Goal: Information Seeking & Learning: Learn about a topic

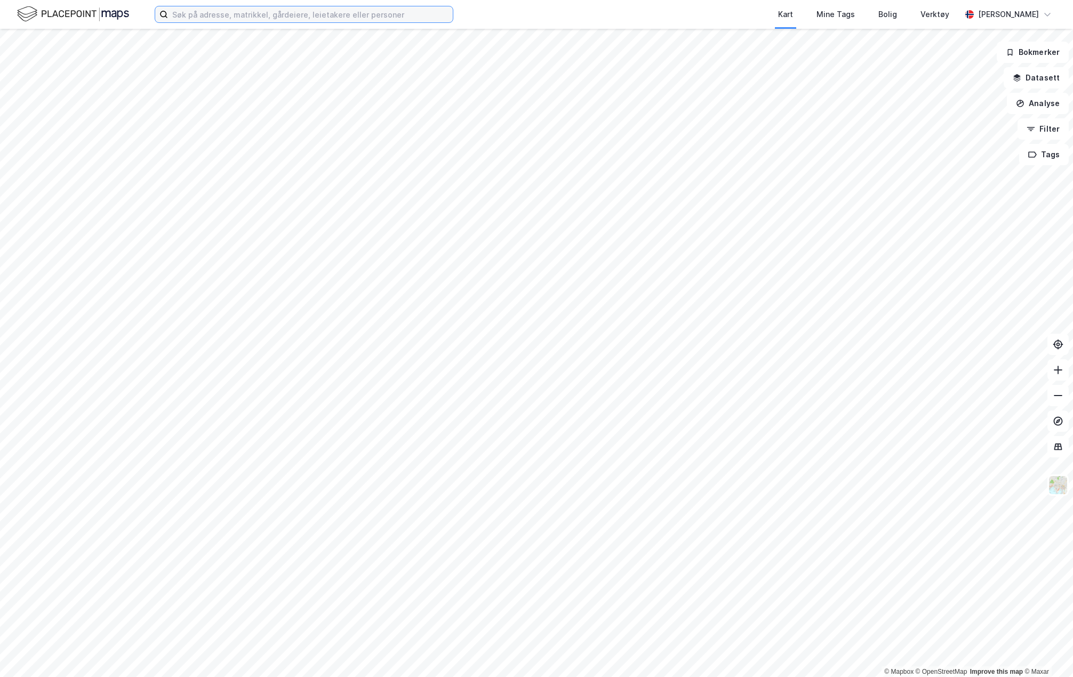
click at [207, 17] on input at bounding box center [310, 14] width 285 height 16
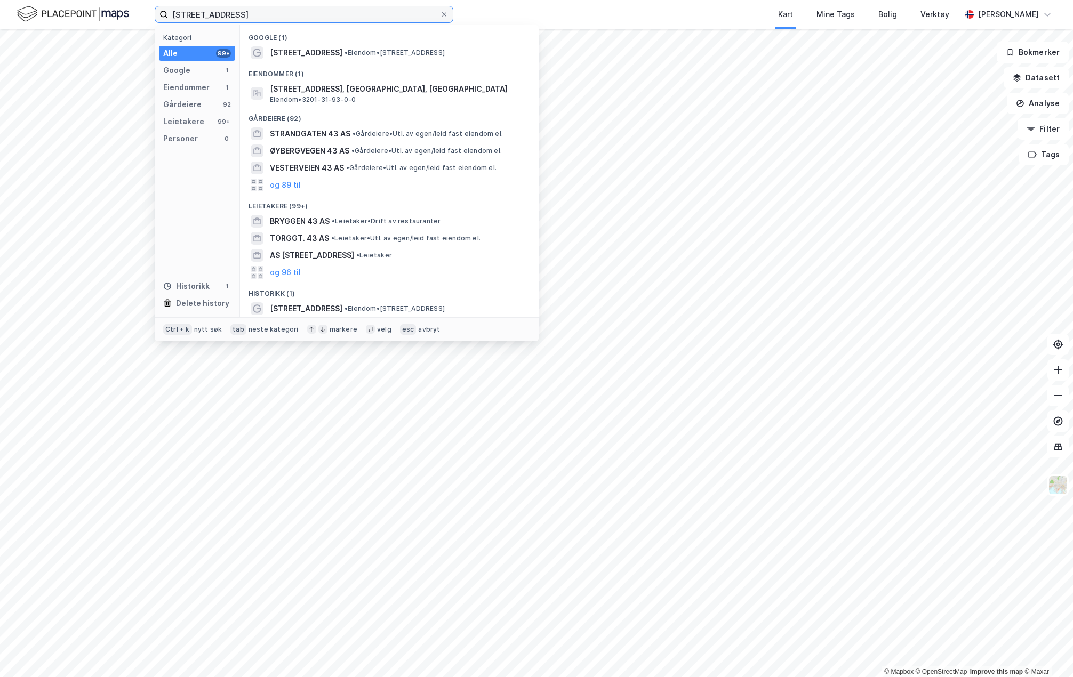
type input "[STREET_ADDRESS]"
click at [326, 51] on span "[STREET_ADDRESS]" at bounding box center [306, 52] width 73 height 13
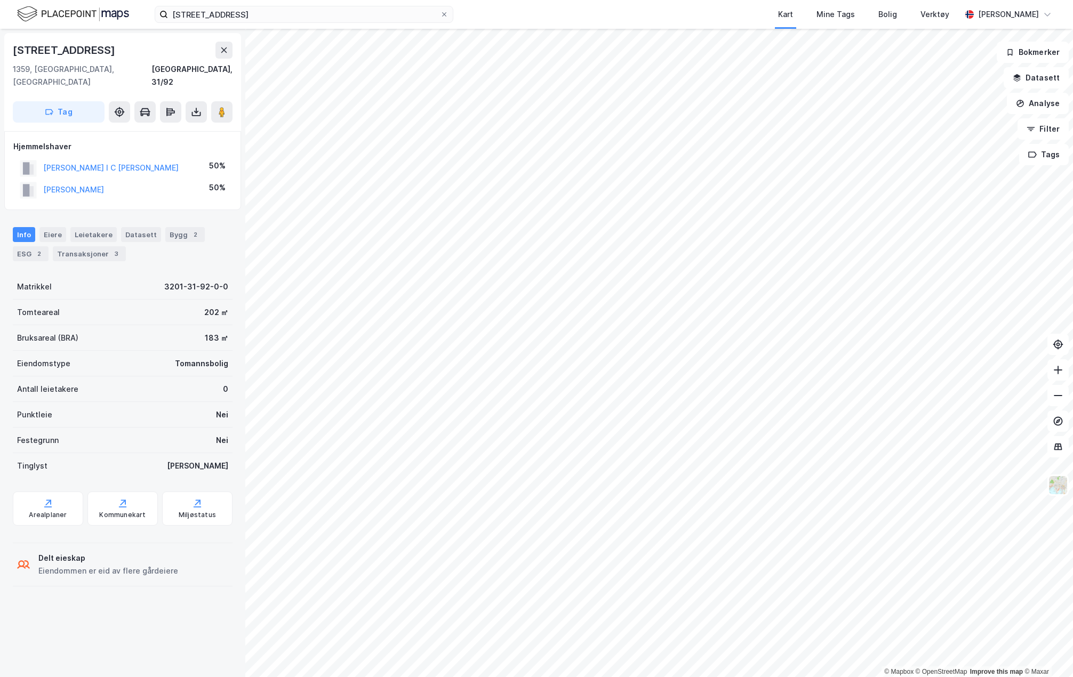
click at [92, 246] on div "Transaksjoner 3" at bounding box center [89, 253] width 73 height 15
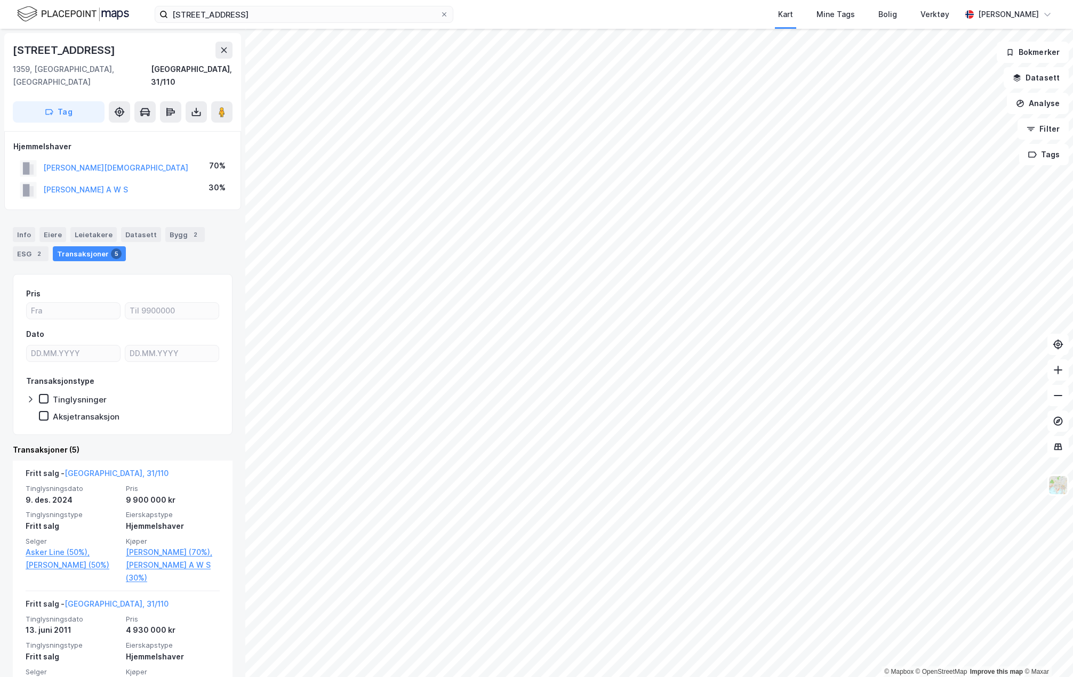
click at [20, 227] on div "Info" at bounding box center [24, 234] width 22 height 15
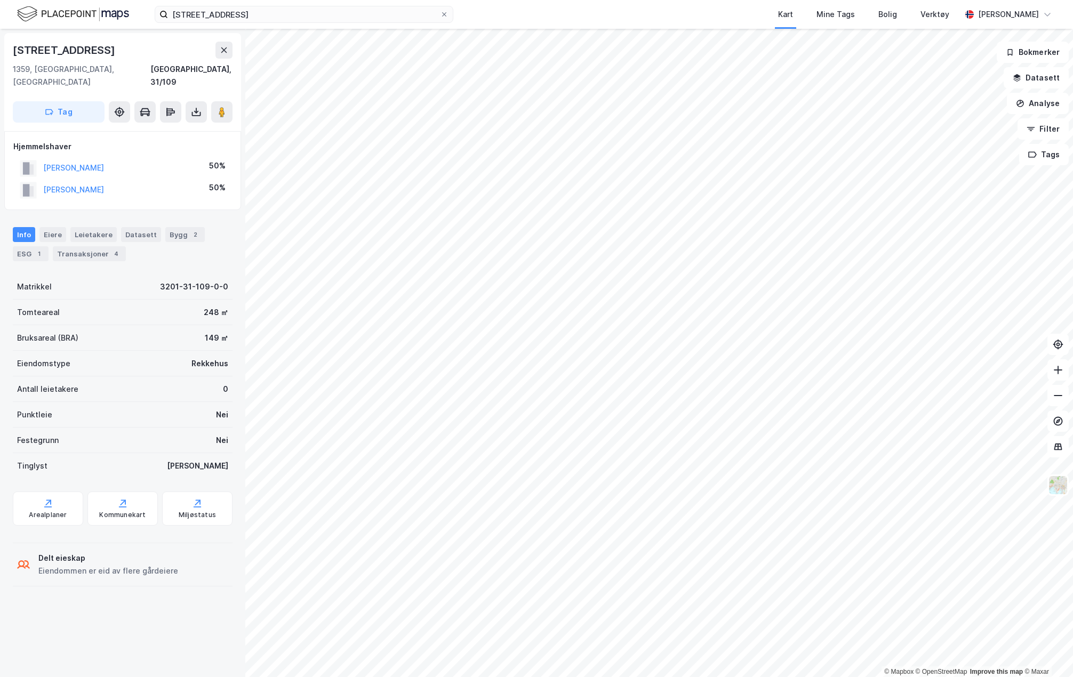
click at [75, 246] on div "Transaksjoner 4" at bounding box center [89, 253] width 73 height 15
